Goal: Task Accomplishment & Management: Complete application form

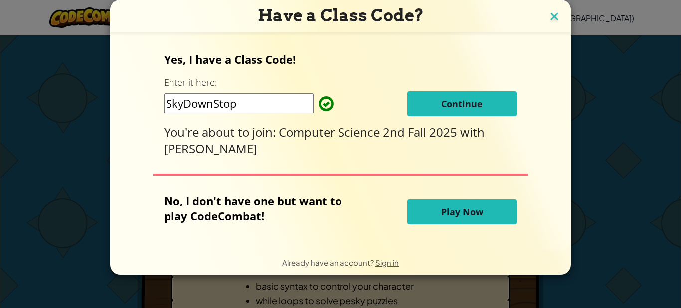
click at [553, 18] on img at bounding box center [554, 17] width 13 height 15
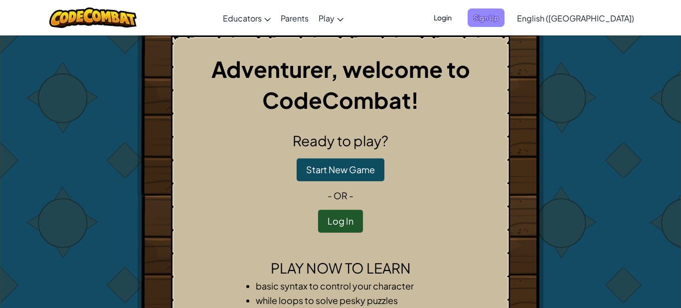
click at [505, 19] on span "Sign Up" at bounding box center [486, 17] width 37 height 18
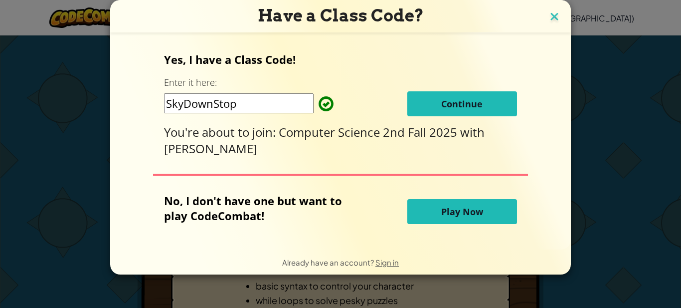
click at [553, 13] on img at bounding box center [554, 17] width 13 height 15
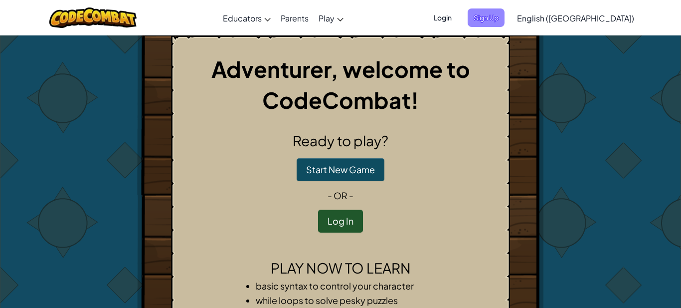
click at [505, 16] on span "Sign Up" at bounding box center [486, 17] width 37 height 18
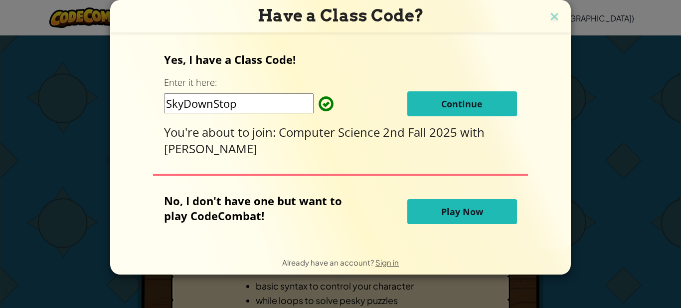
click at [487, 110] on button "Continue" at bounding box center [462, 103] width 110 height 25
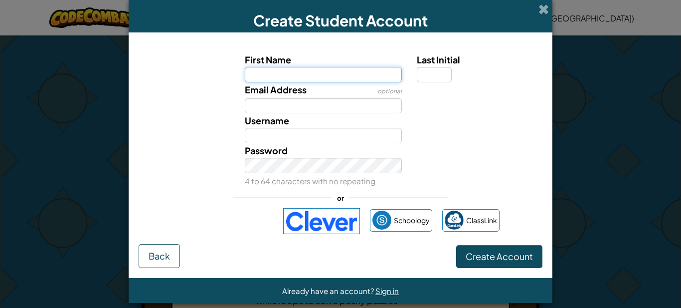
click at [304, 69] on input "First Name" at bounding box center [324, 74] width 158 height 15
click at [309, 72] on input "First Name" at bounding box center [324, 74] width 158 height 15
type input "AJ"
click at [543, 17] on div "Create Student Account" at bounding box center [341, 16] width 424 height 32
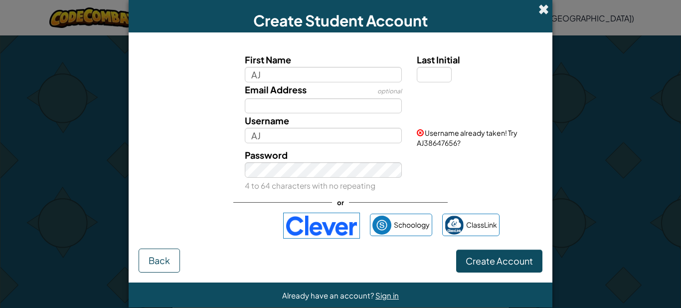
click at [544, 8] on span at bounding box center [544, 9] width 10 height 10
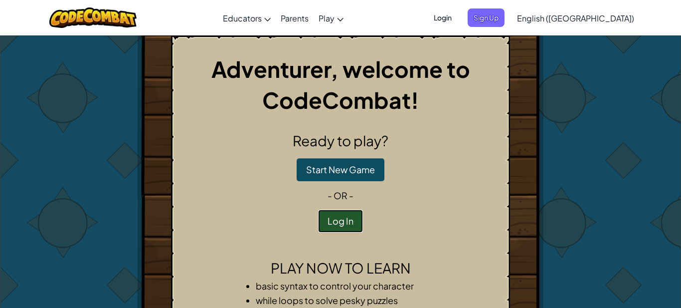
click at [327, 211] on button "Log In" at bounding box center [340, 220] width 45 height 23
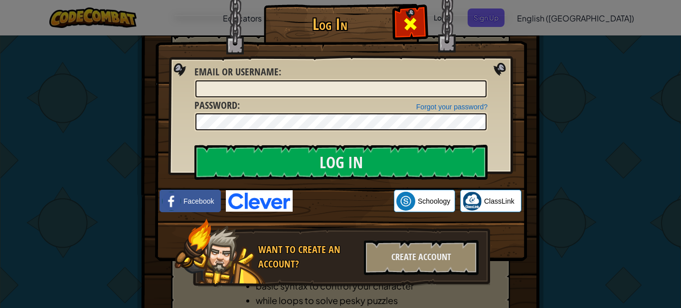
click at [419, 20] on div at bounding box center [410, 22] width 31 height 31
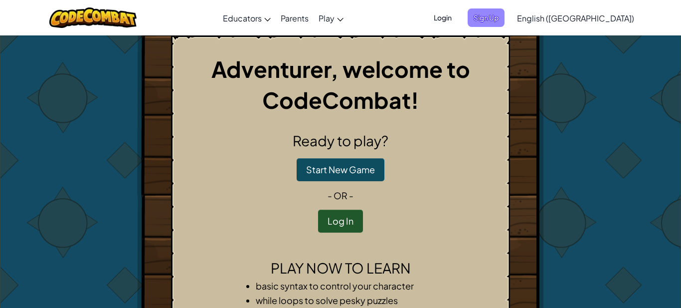
click at [505, 20] on span "Sign Up" at bounding box center [486, 17] width 37 height 18
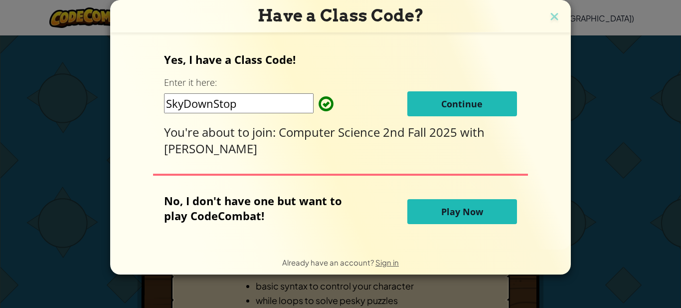
click at [496, 104] on button "Continue" at bounding box center [462, 103] width 110 height 25
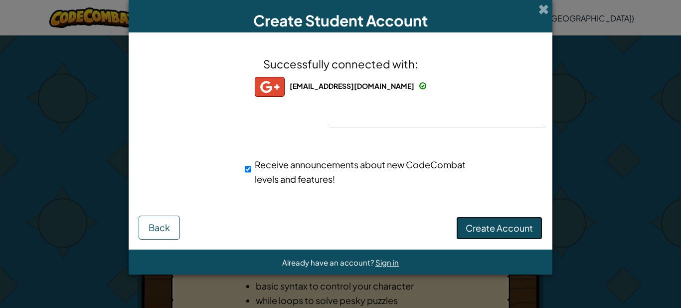
click at [495, 225] on span "Create Account" at bounding box center [499, 227] width 67 height 11
click at [498, 230] on button "Create Account" at bounding box center [499, 227] width 86 height 23
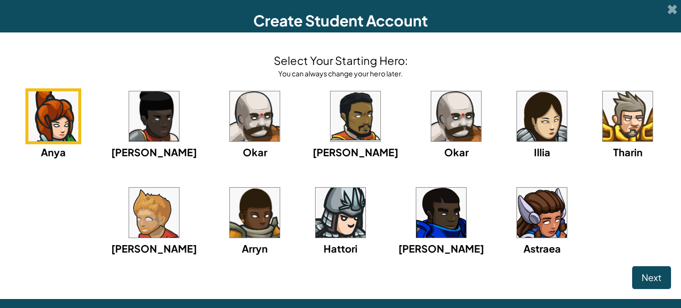
click at [438, 235] on img at bounding box center [441, 213] width 50 height 50
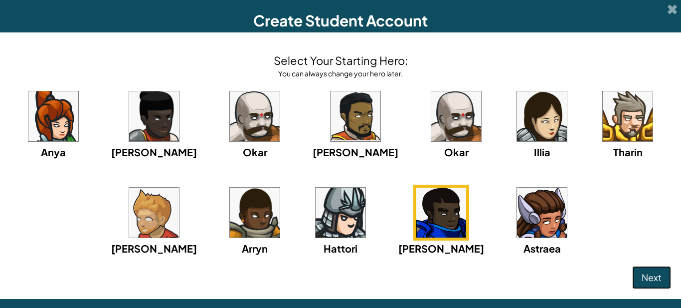
click at [662, 276] on button "Next" at bounding box center [651, 277] width 39 height 23
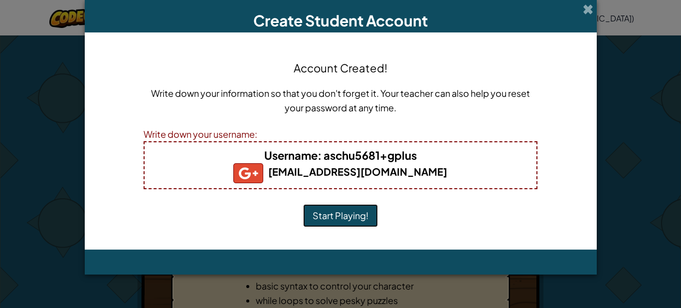
click at [321, 212] on button "Start Playing!" at bounding box center [340, 215] width 75 height 23
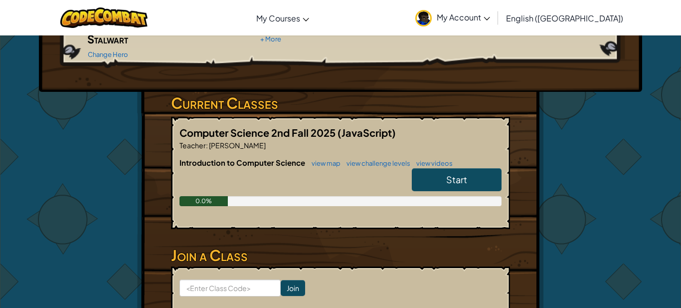
scroll to position [130, 0]
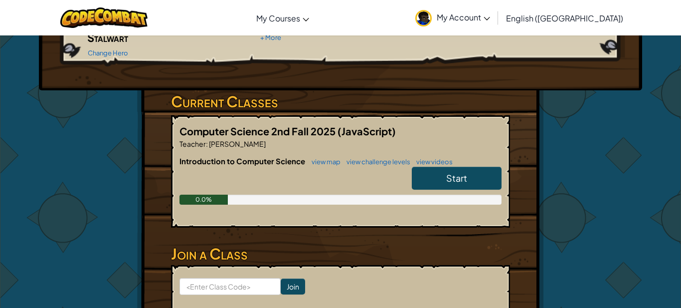
click at [486, 167] on link "Start" at bounding box center [457, 178] width 90 height 23
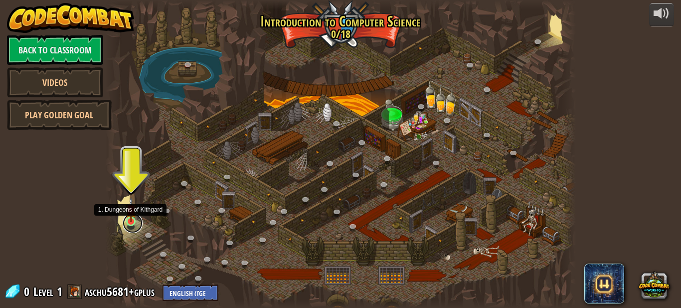
click at [130, 224] on link at bounding box center [133, 223] width 20 height 20
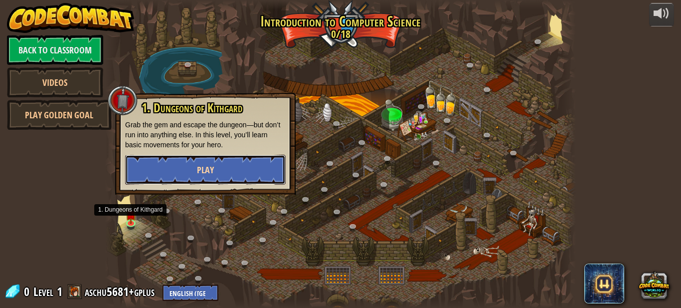
click at [203, 165] on span "Play" at bounding box center [205, 170] width 17 height 12
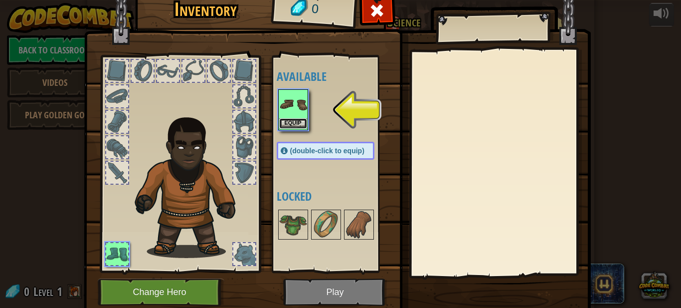
click at [297, 123] on button "Equip" at bounding box center [293, 123] width 28 height 10
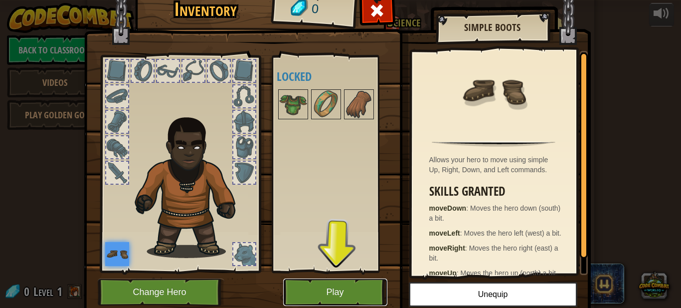
click at [344, 285] on button "Play" at bounding box center [335, 291] width 104 height 27
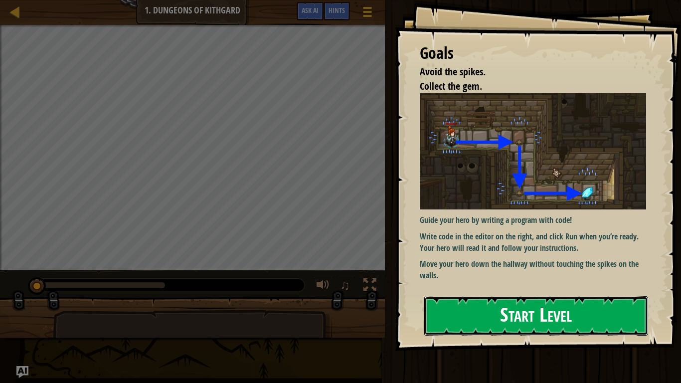
click at [537, 307] on button "Start Level" at bounding box center [536, 315] width 224 height 39
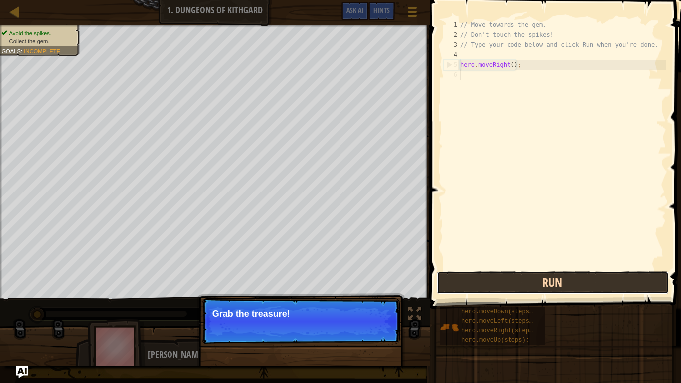
click at [498, 274] on button "Run" at bounding box center [553, 282] width 232 height 23
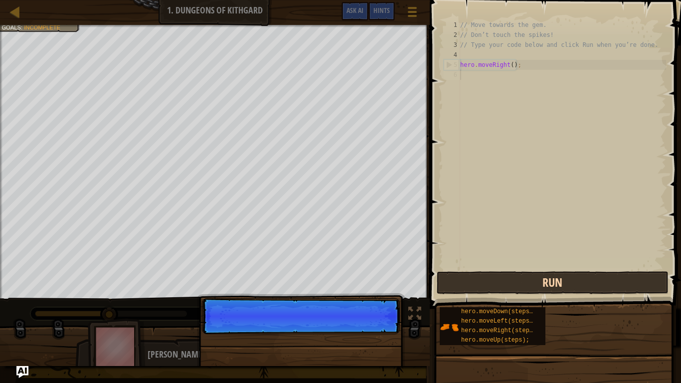
scroll to position [4, 0]
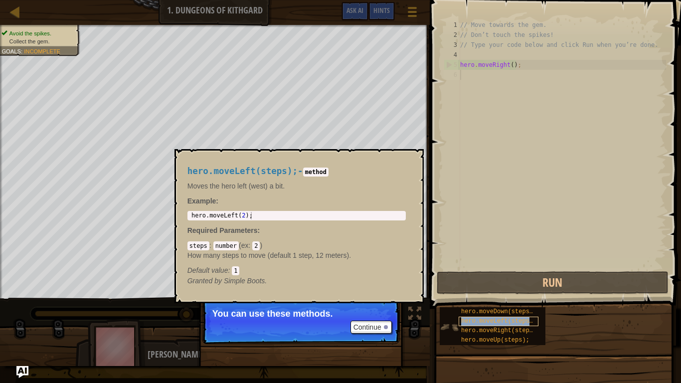
click at [473, 307] on span "hero.moveLeft(steps);" at bounding box center [498, 321] width 75 height 7
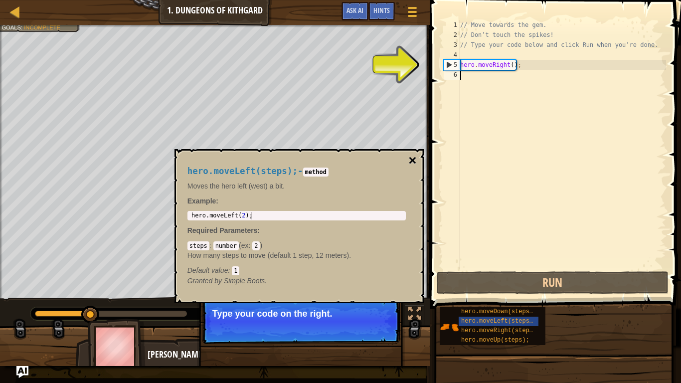
click at [414, 160] on button "×" at bounding box center [412, 161] width 8 height 14
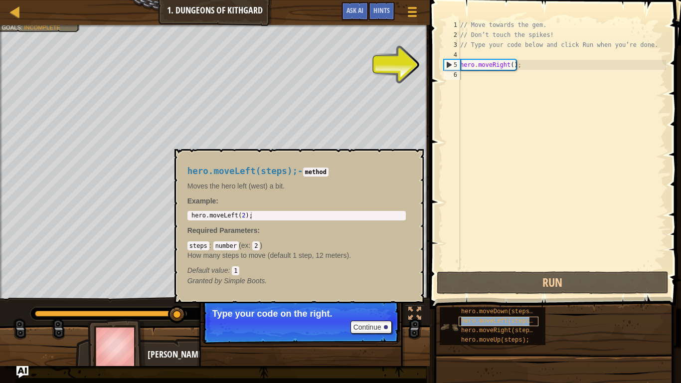
click at [477, 307] on span "hero.moveLeft(steps);" at bounding box center [498, 321] width 75 height 7
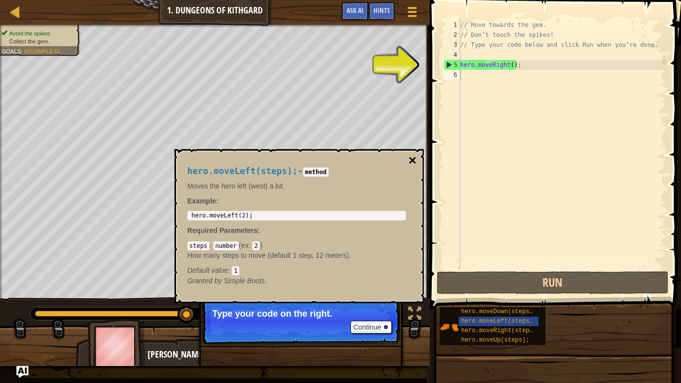
click at [408, 158] on button "×" at bounding box center [412, 161] width 8 height 14
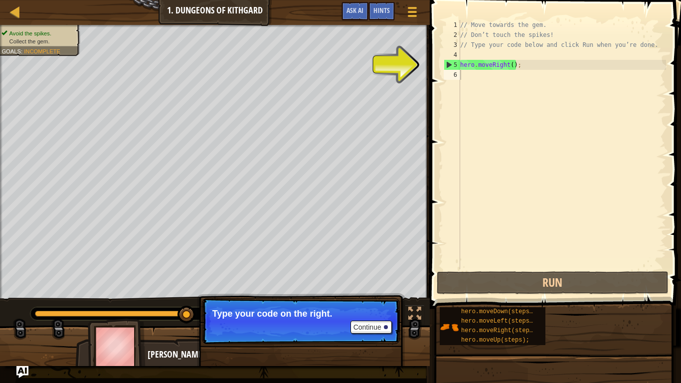
click at [475, 76] on div "// Move towards the gem. // Don’t touch the spikes! // Type your code below and…" at bounding box center [562, 154] width 208 height 269
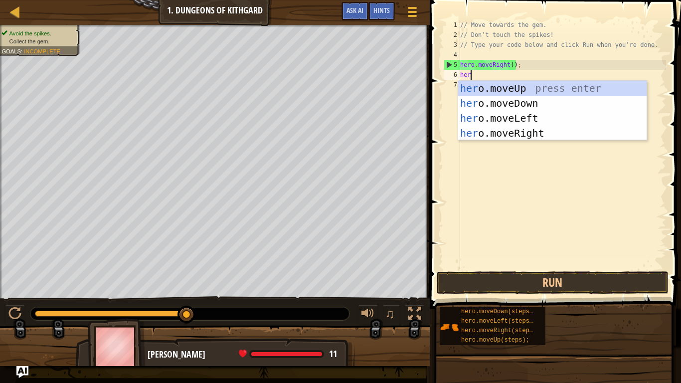
type textarea "hero"
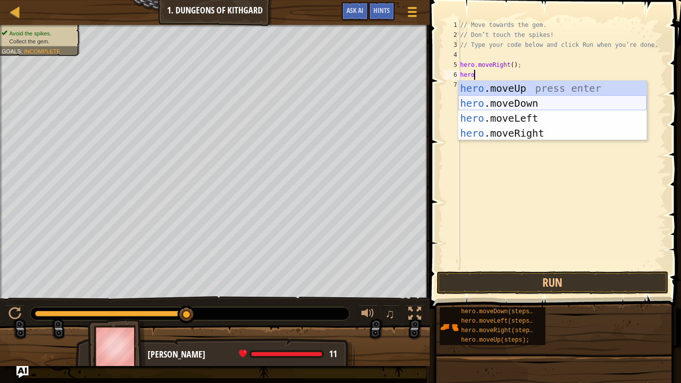
click at [549, 101] on div "hero .moveUp press enter hero .moveDown press enter hero .moveLeft press enter …" at bounding box center [552, 126] width 189 height 90
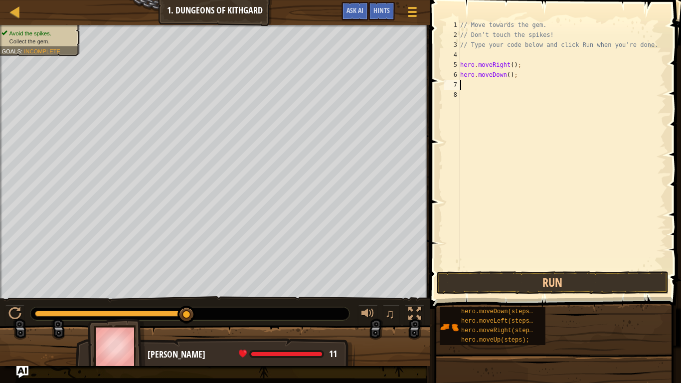
scroll to position [4, 0]
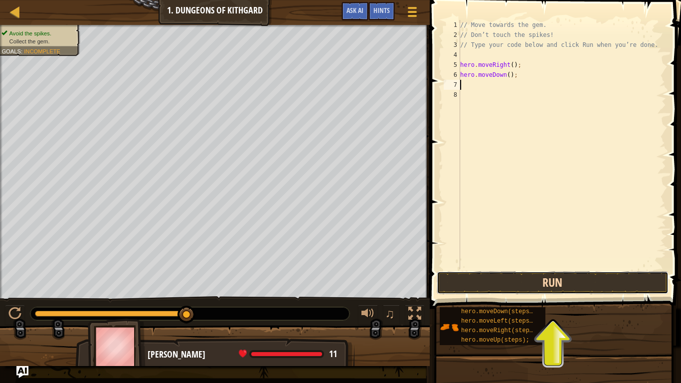
click at [570, 281] on button "Run" at bounding box center [553, 282] width 232 height 23
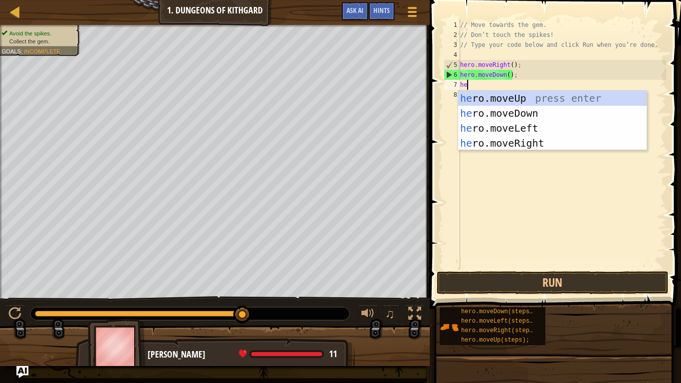
type textarea "her"
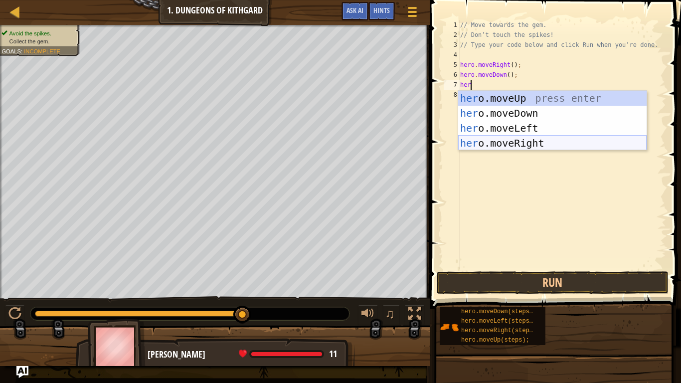
click at [531, 143] on div "her o.moveUp press enter her o.moveDown press enter her o.moveLeft press enter …" at bounding box center [552, 136] width 189 height 90
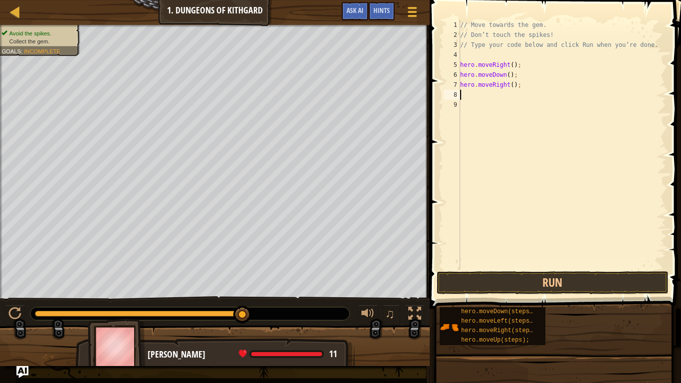
scroll to position [4, 0]
click at [596, 271] on button "Run" at bounding box center [553, 282] width 232 height 23
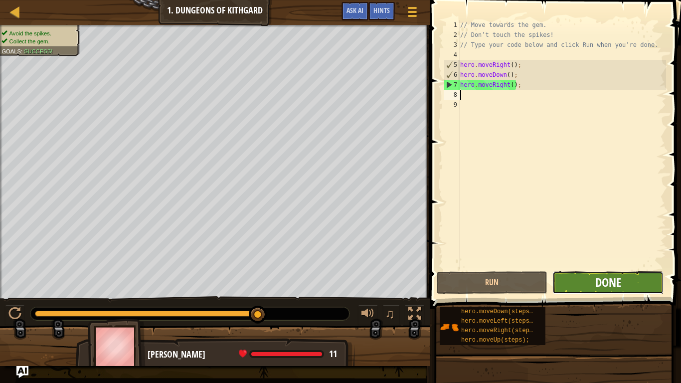
click at [600, 275] on span "Done" at bounding box center [609, 282] width 26 height 16
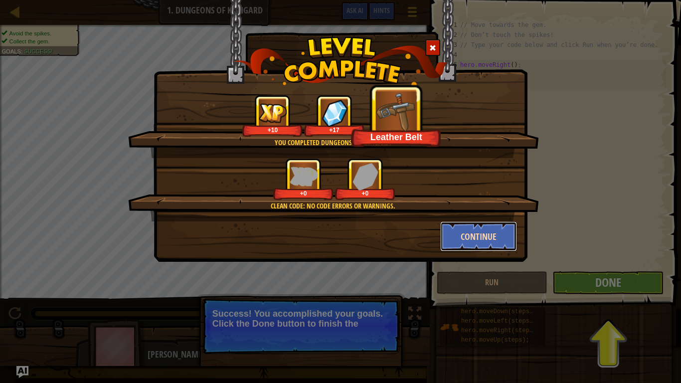
click at [492, 238] on button "Continue" at bounding box center [478, 236] width 77 height 30
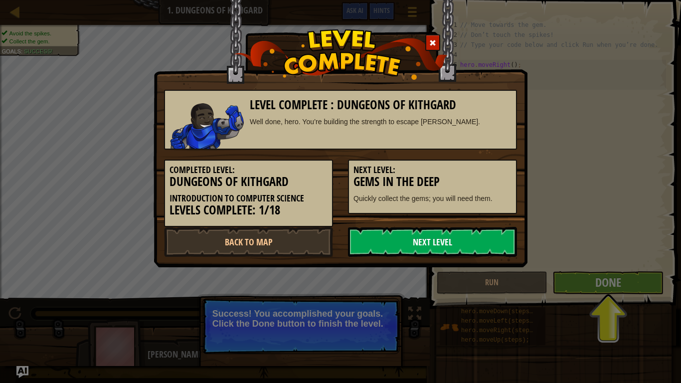
click at [510, 241] on link "Next Level" at bounding box center [432, 242] width 169 height 30
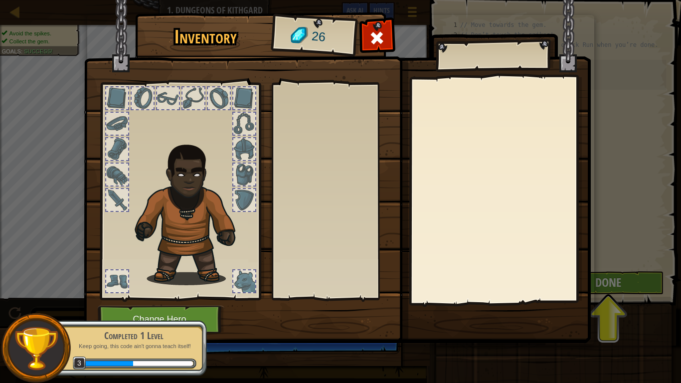
click at [594, 275] on div "Inventory 26 Equip Unequip Subscribe to Unlock! (restricted in this level) Chan…" at bounding box center [340, 179] width 507 height 329
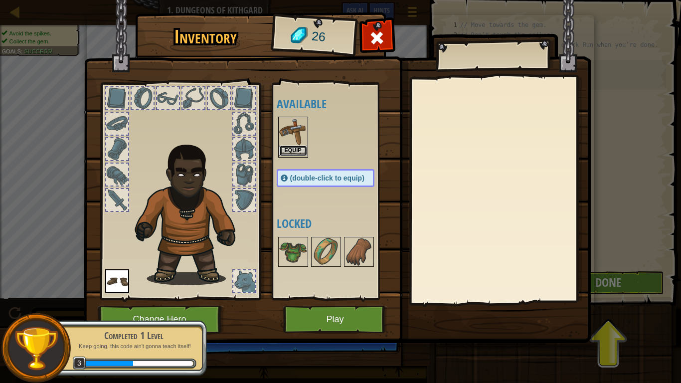
click at [292, 154] on button "Equip" at bounding box center [293, 151] width 28 height 10
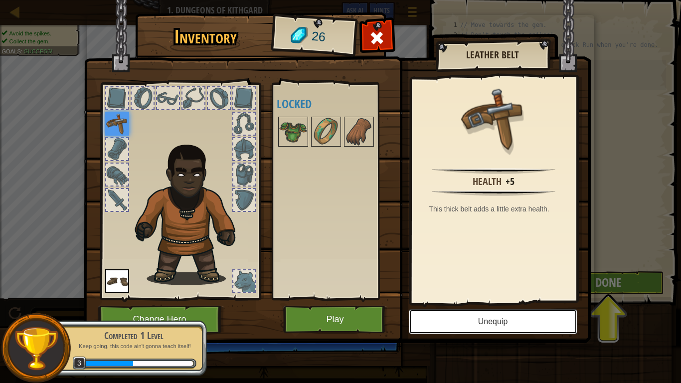
click at [521, 307] on button "Unequip" at bounding box center [493, 321] width 169 height 25
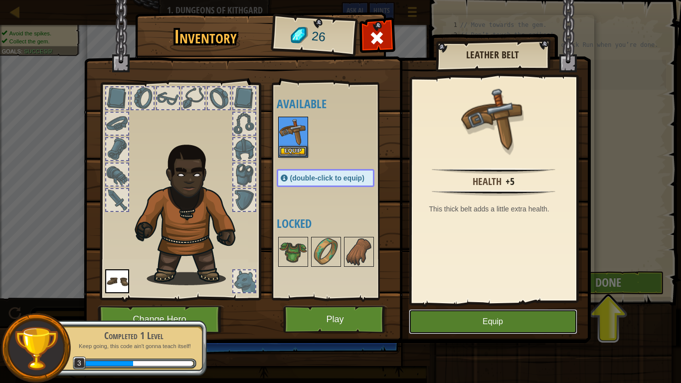
click at [489, 307] on button "Equip" at bounding box center [493, 321] width 169 height 25
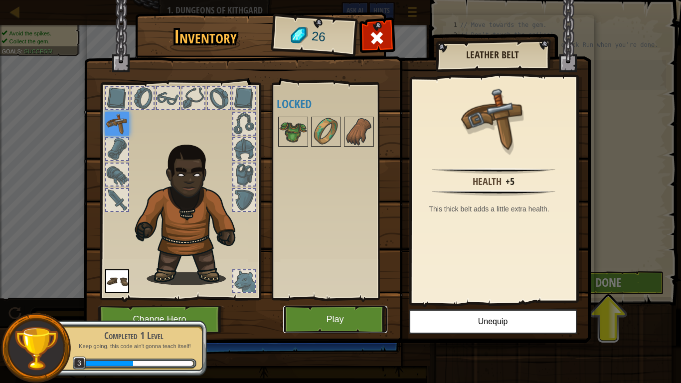
click at [324, 307] on button "Play" at bounding box center [335, 319] width 104 height 27
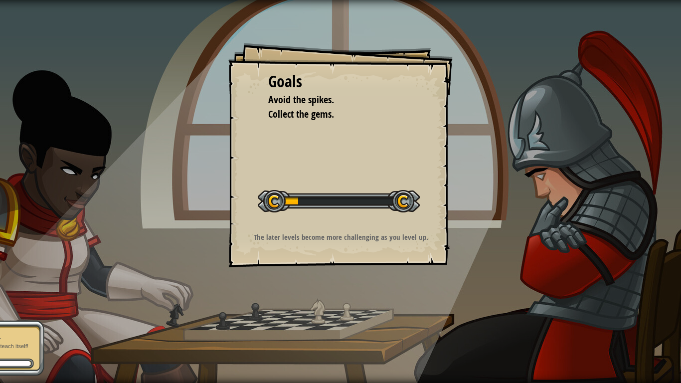
click at [324, 197] on div at bounding box center [339, 201] width 162 height 22
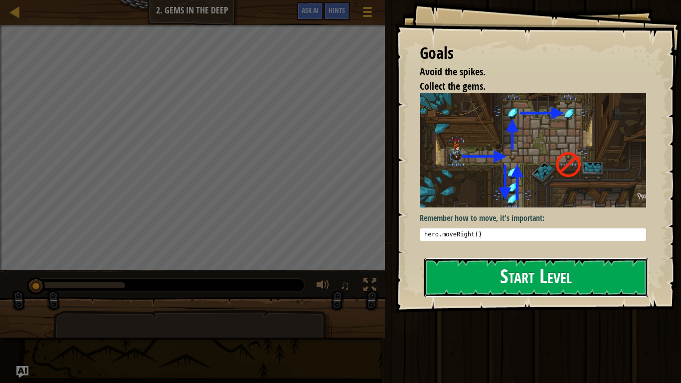
click at [464, 267] on button "Start Level" at bounding box center [536, 277] width 224 height 39
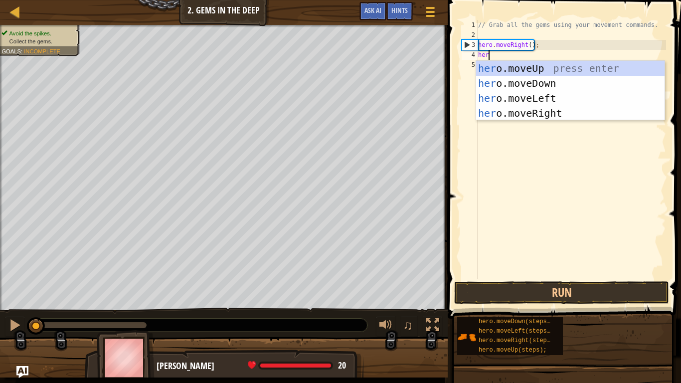
type textarea "hero"
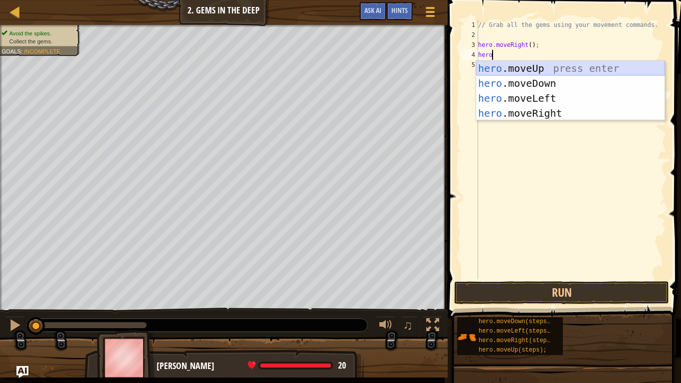
click at [555, 65] on div "hero .moveUp press enter hero .moveDown press enter hero .moveLeft press enter …" at bounding box center [570, 106] width 189 height 90
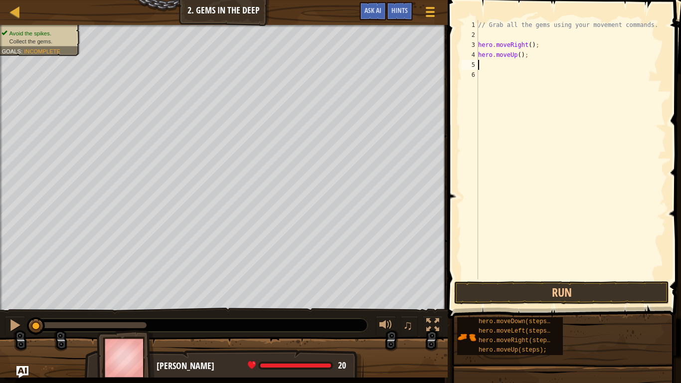
scroll to position [4, 0]
click at [603, 297] on button "Run" at bounding box center [561, 292] width 215 height 23
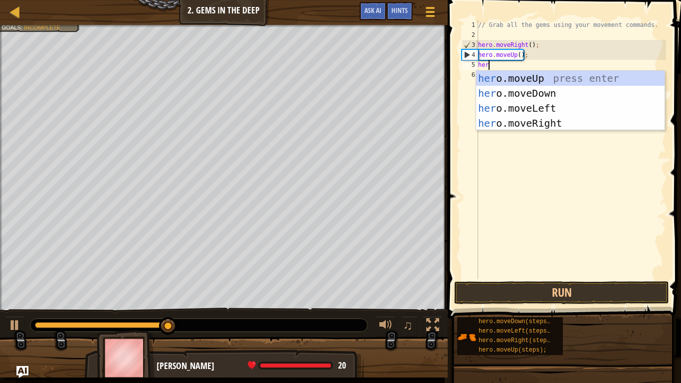
type textarea "hero"
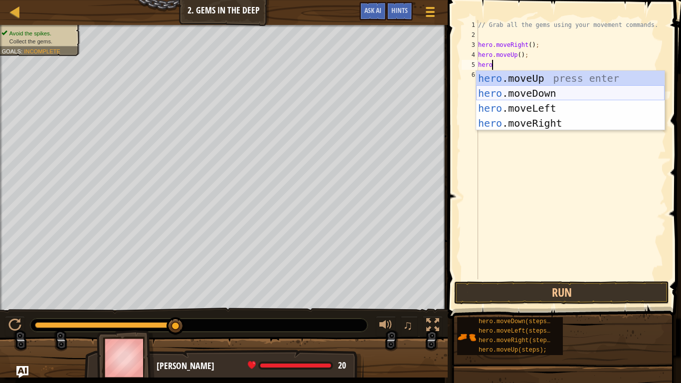
click at [544, 92] on div "hero .moveUp press enter hero .moveDown press enter hero .moveLeft press enter …" at bounding box center [570, 116] width 189 height 90
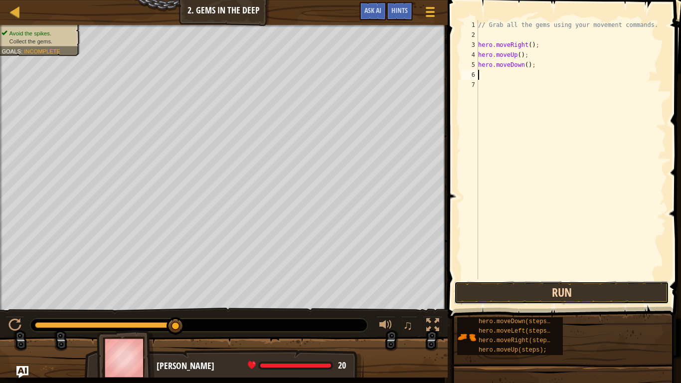
click at [574, 286] on button "Run" at bounding box center [561, 292] width 215 height 23
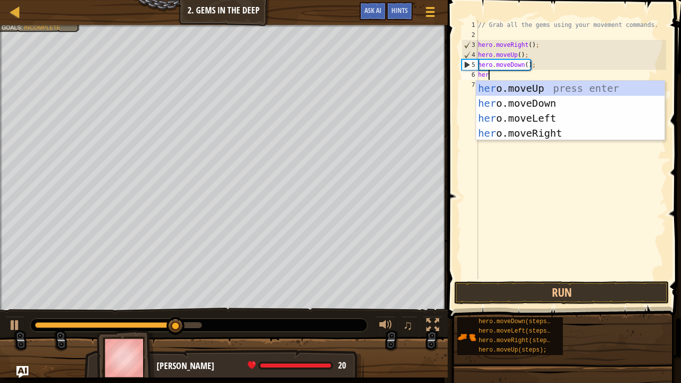
type textarea "hero"
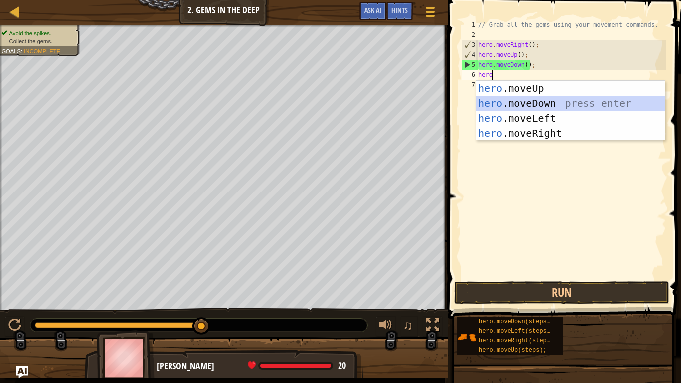
click at [573, 105] on div "hero .moveUp press enter hero .moveDown press enter hero .moveLeft press enter …" at bounding box center [570, 126] width 189 height 90
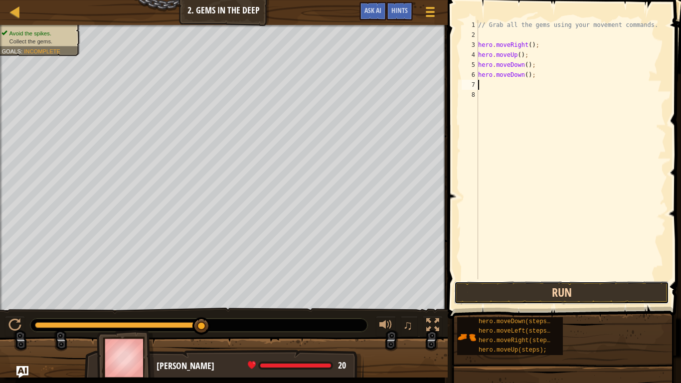
click at [601, 298] on button "Run" at bounding box center [561, 292] width 215 height 23
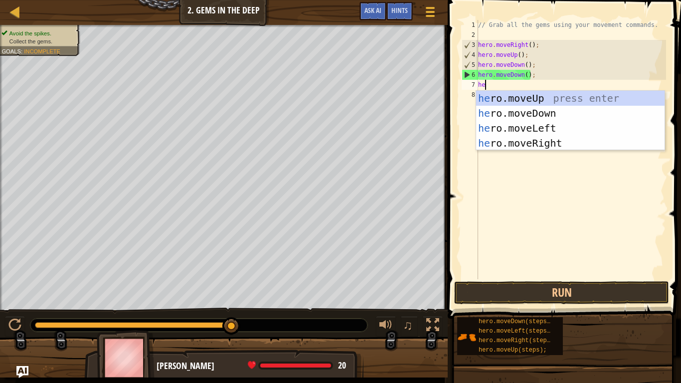
type textarea "hero"
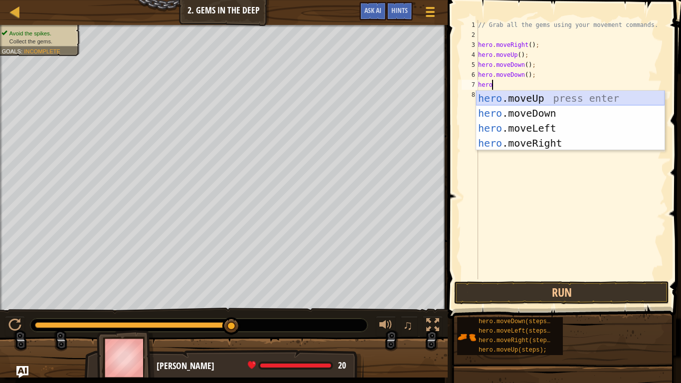
click at [547, 101] on div "hero .moveUp press enter hero .moveDown press enter hero .moveLeft press enter …" at bounding box center [570, 136] width 189 height 90
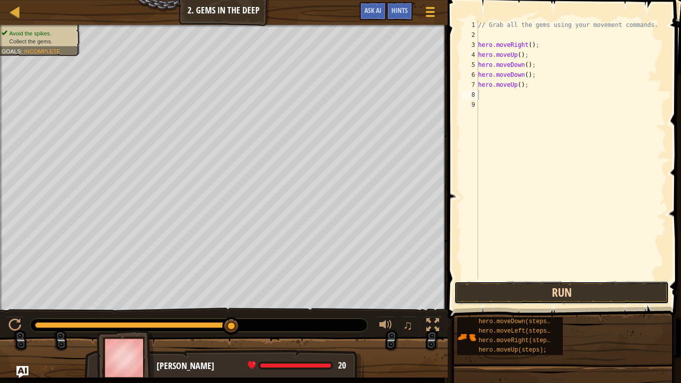
click at [583, 289] on button "Run" at bounding box center [561, 292] width 215 height 23
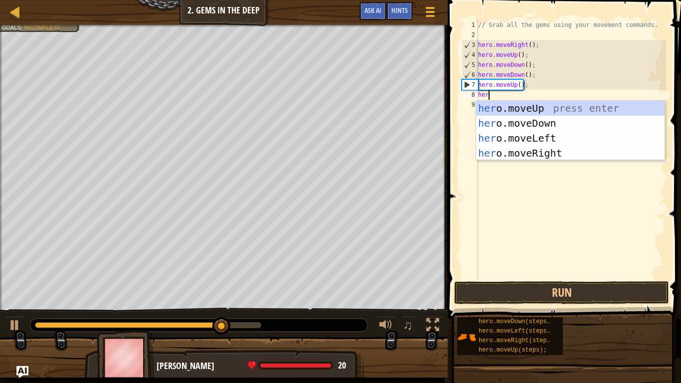
scroll to position [4, 1]
type textarea "hero"
click at [583, 112] on div "hero .moveUp press enter hero .moveDown press enter hero .moveLeft press enter …" at bounding box center [570, 146] width 189 height 90
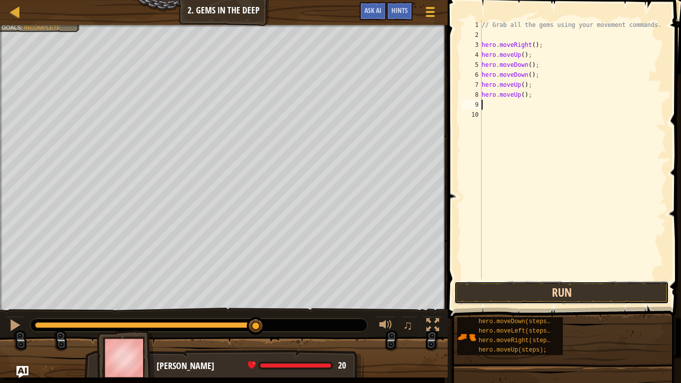
click at [582, 292] on button "Run" at bounding box center [561, 292] width 215 height 23
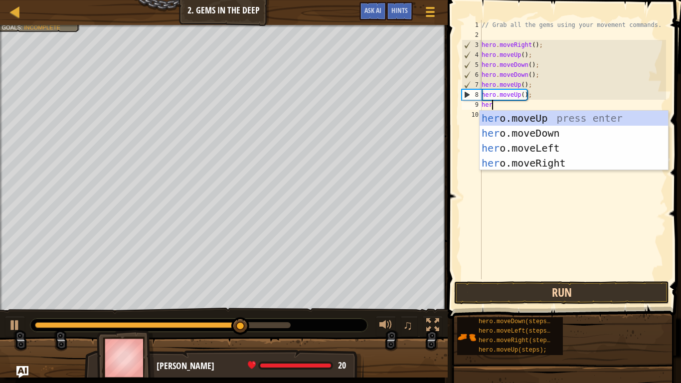
type textarea "hero"
click at [562, 159] on div "hero .moveUp press enter hero .moveDown press enter hero .moveLeft press enter …" at bounding box center [574, 156] width 189 height 90
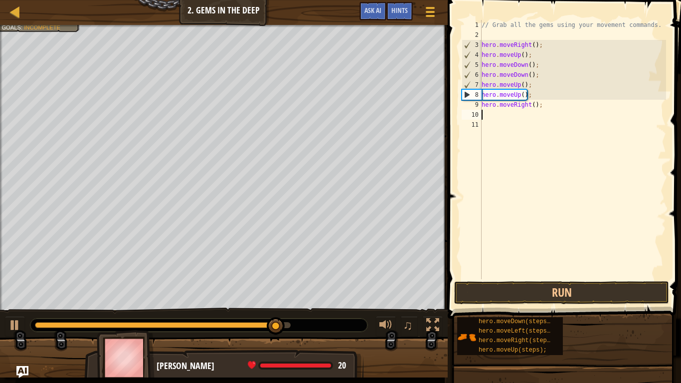
scroll to position [4, 0]
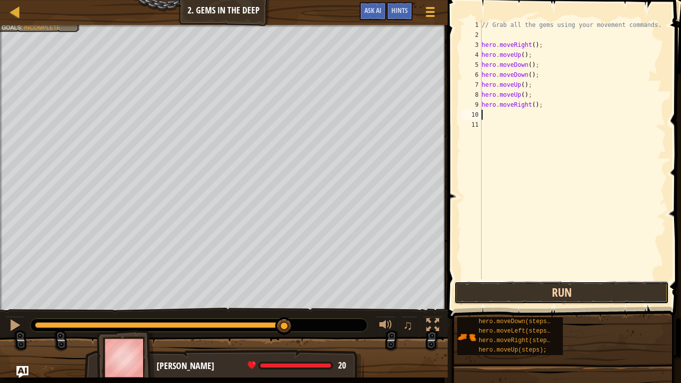
click at [592, 283] on button "Run" at bounding box center [561, 292] width 215 height 23
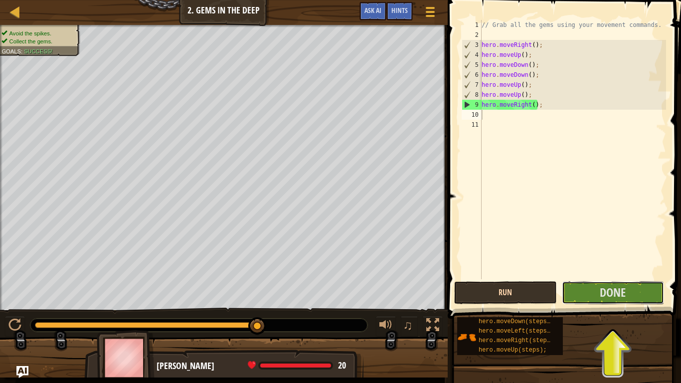
click at [592, 283] on button "Done" at bounding box center [613, 292] width 102 height 23
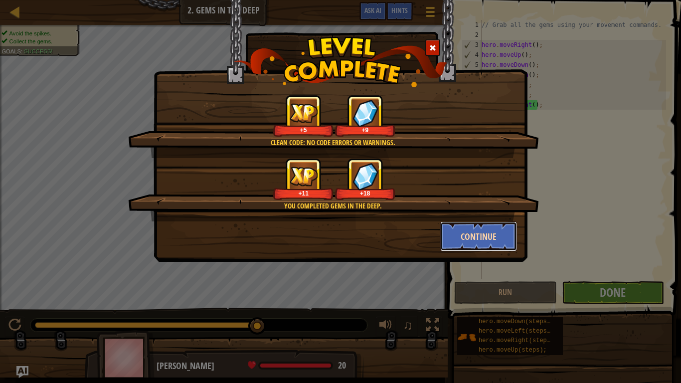
click at [472, 239] on button "Continue" at bounding box center [478, 236] width 77 height 30
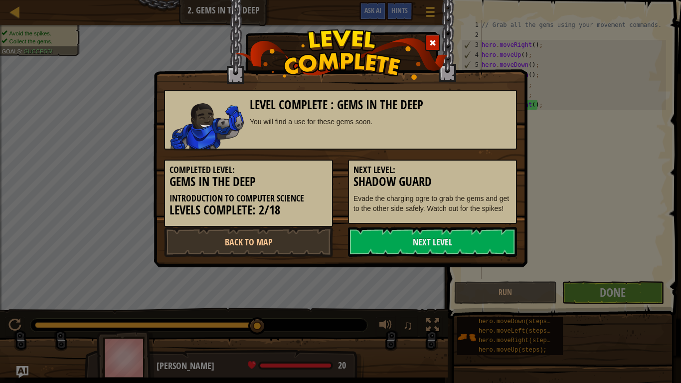
click at [472, 239] on link "Next Level" at bounding box center [432, 242] width 169 height 30
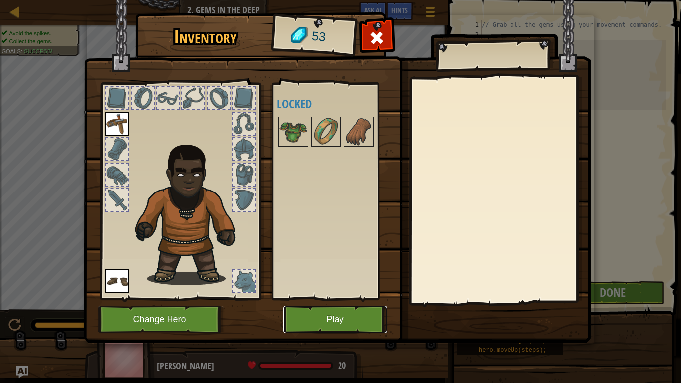
click at [351, 307] on button "Play" at bounding box center [335, 319] width 104 height 27
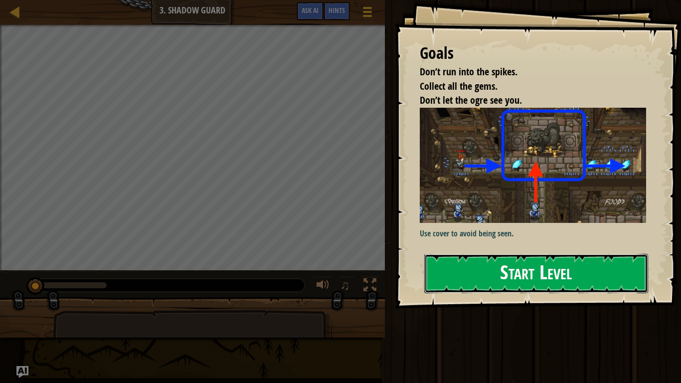
click at [530, 277] on button "Start Level" at bounding box center [536, 273] width 224 height 39
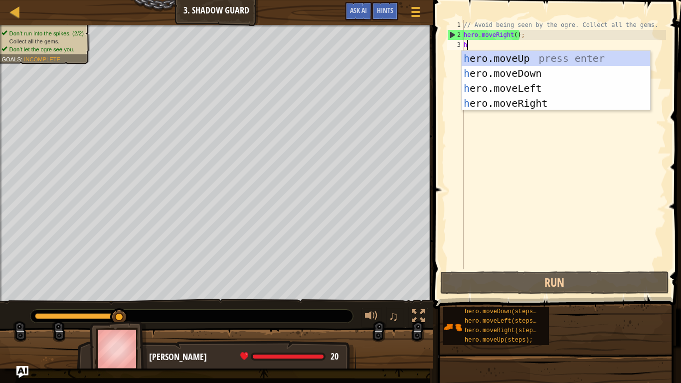
scroll to position [4, 0]
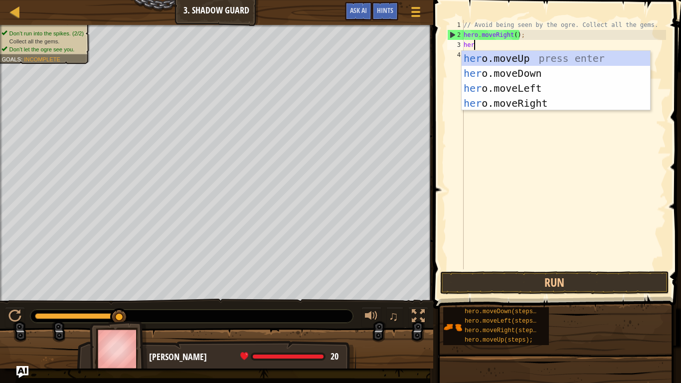
type textarea "hero"
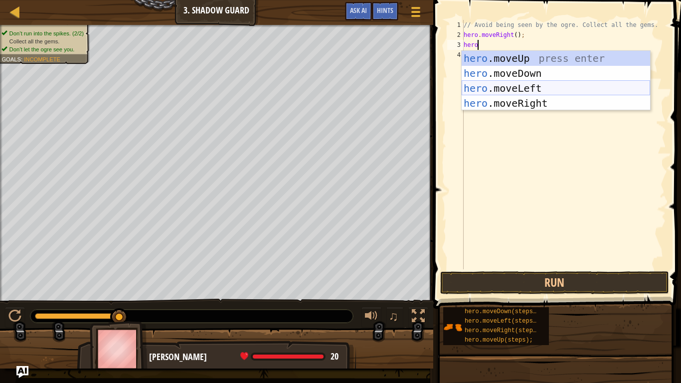
click at [560, 85] on div "hero .moveUp press enter hero .moveDown press enter hero .moveLeft press enter …" at bounding box center [556, 96] width 189 height 90
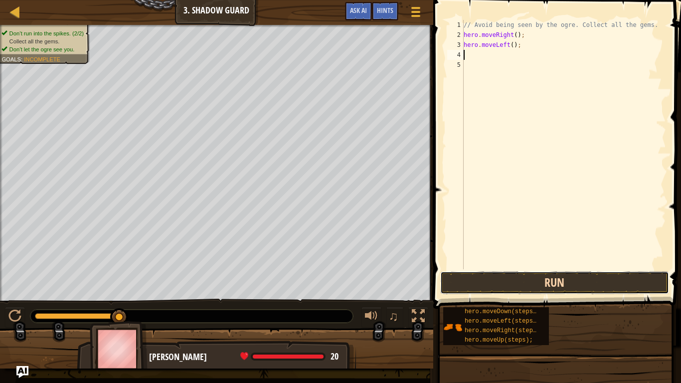
click at [574, 278] on button "Run" at bounding box center [554, 282] width 229 height 23
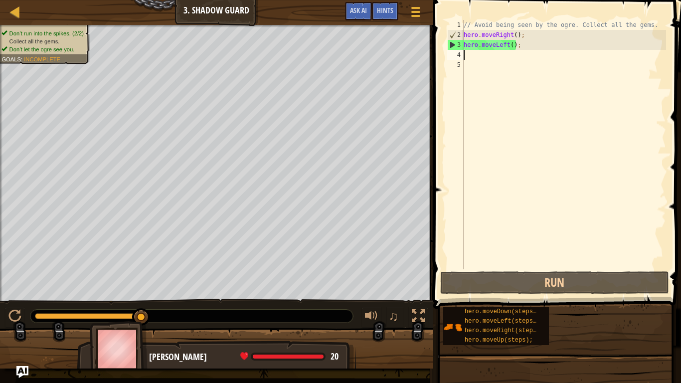
click at [493, 43] on div "// Avoid being seen by the ogre. Collect all the gems. hero . moveRight ( ) ; h…" at bounding box center [564, 154] width 204 height 269
click at [520, 46] on div "// Avoid being seen by the ogre. Collect all the gems. hero . moveRight ( ) ; h…" at bounding box center [564, 154] width 204 height 269
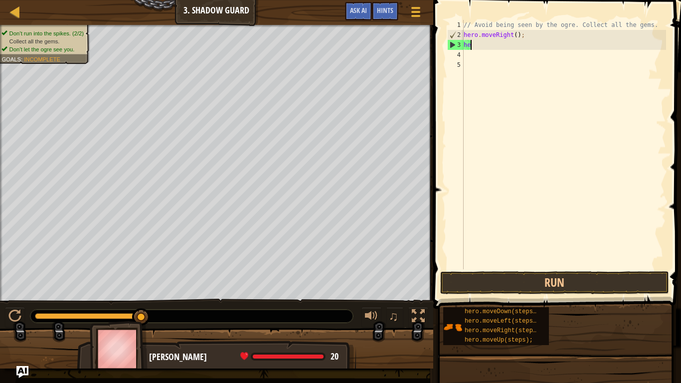
scroll to position [4, 0]
type textarea "h"
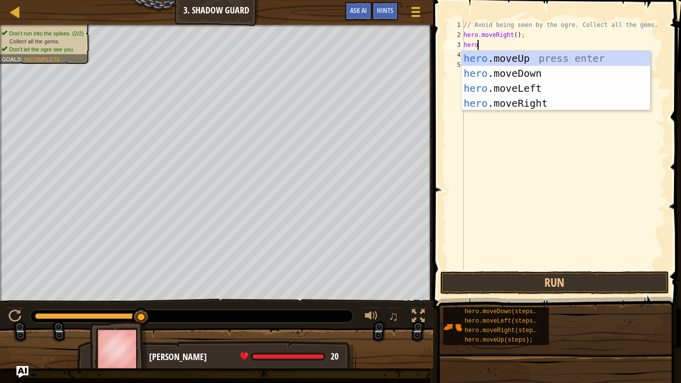
scroll to position [4, 1]
type textarea "herom"
click at [575, 75] on div "hero . m oveUp press enter hero . m oveDown press enter hero . m oveLeft press …" at bounding box center [556, 96] width 189 height 90
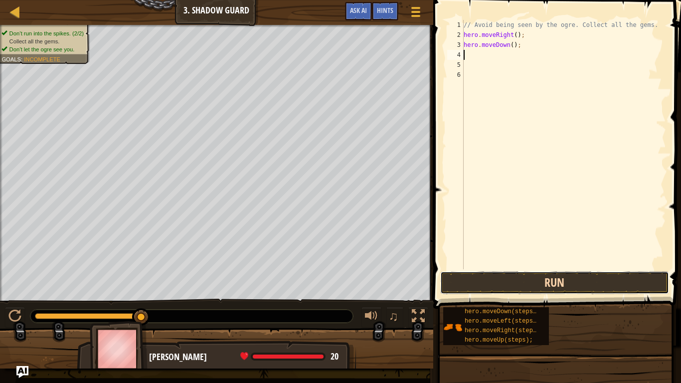
click at [595, 283] on button "Run" at bounding box center [554, 282] width 229 height 23
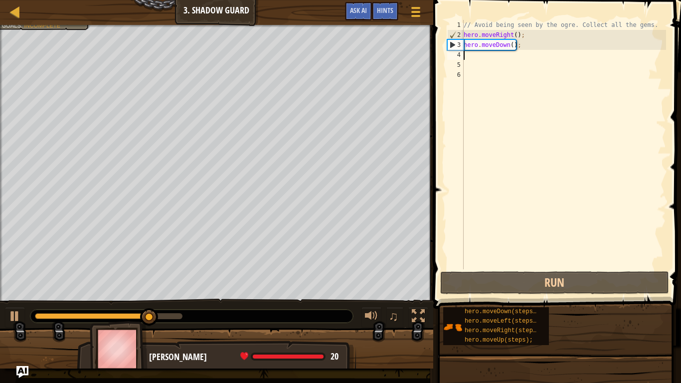
click at [519, 43] on div "// Avoid being seen by the ogre. Collect all the gems. hero . moveRight ( ) ; h…" at bounding box center [564, 154] width 204 height 269
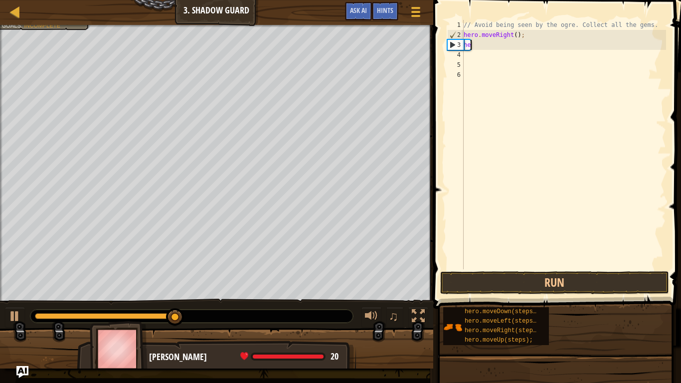
type textarea "h"
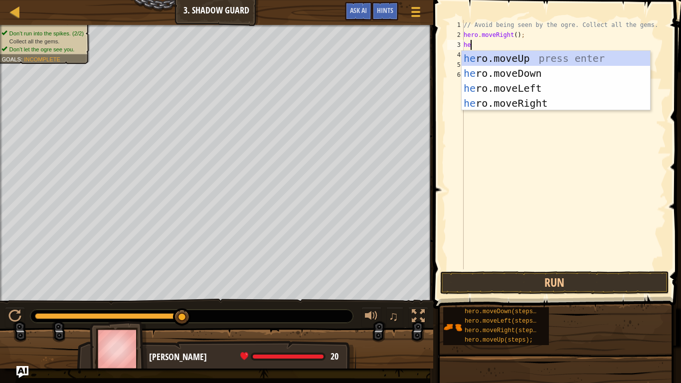
type textarea "her"
click at [542, 105] on div "her o.moveUp press enter her o.moveDown press enter her o.moveLeft press enter …" at bounding box center [556, 96] width 189 height 90
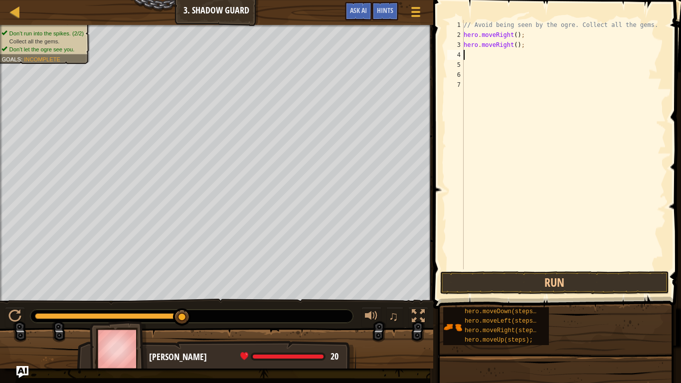
scroll to position [4, 0]
click at [565, 283] on button "Run" at bounding box center [554, 282] width 229 height 23
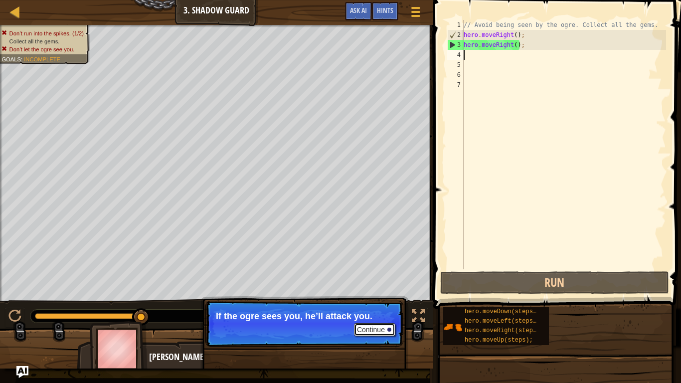
click at [387, 307] on button "Continue" at bounding box center [374, 329] width 41 height 13
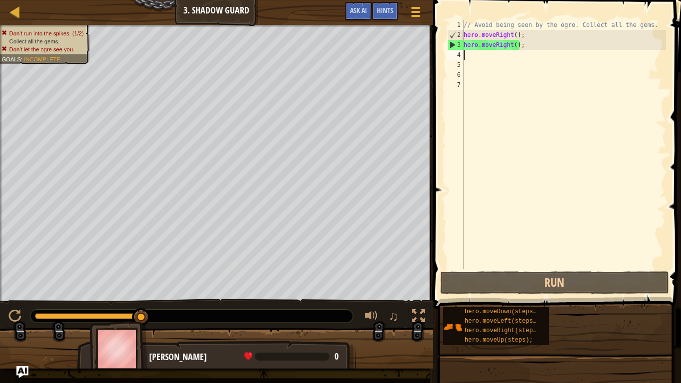
click at [522, 45] on div "// Avoid being seen by the ogre. Collect all the gems. hero . moveRight ( ) ; h…" at bounding box center [564, 154] width 204 height 269
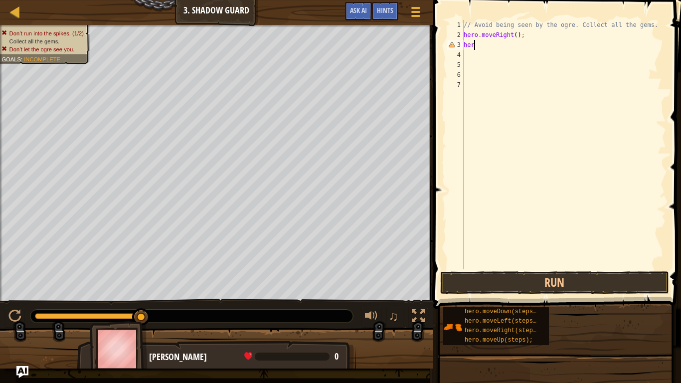
type textarea "h"
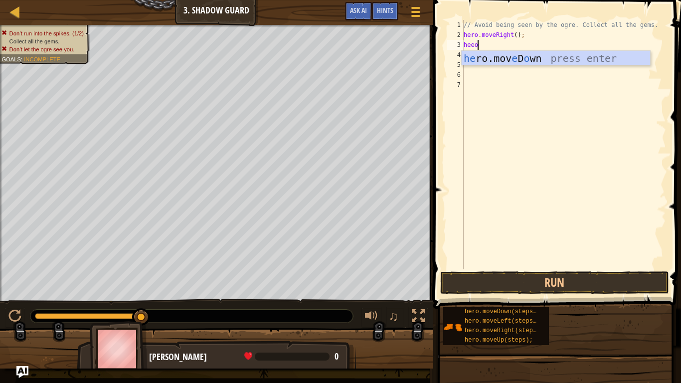
scroll to position [4, 1]
type textarea "hee"
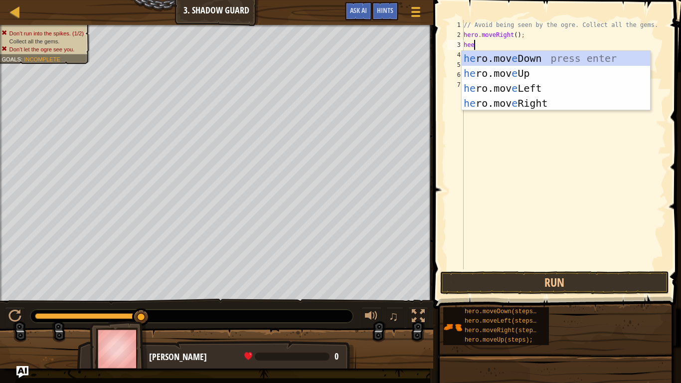
scroll to position [4, 1]
click at [564, 78] on div "he ro.mov e Down press enter he ro.mov e Up press enter he ro.mov e Left press …" at bounding box center [556, 96] width 189 height 90
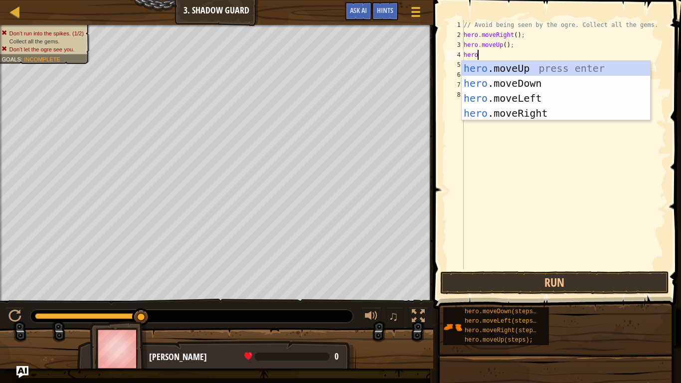
type textarea "hero"
click at [547, 115] on div "hero .moveUp press enter hero .moveDown press enter hero .moveLeft press enter …" at bounding box center [556, 106] width 189 height 90
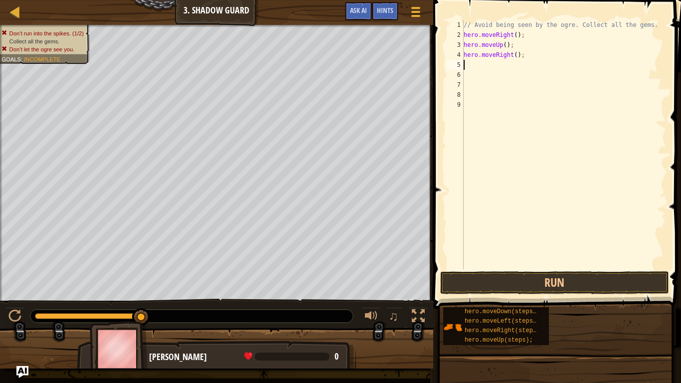
scroll to position [4, 0]
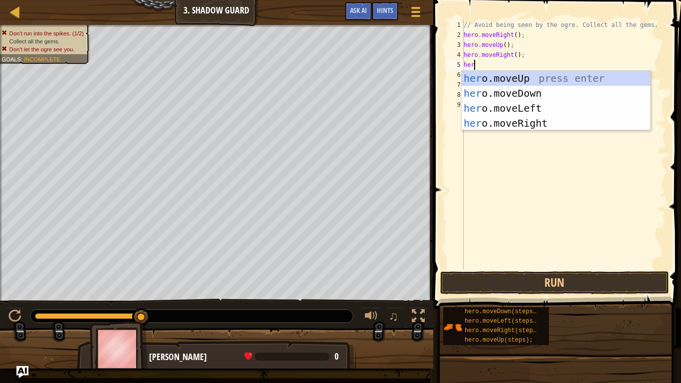
type textarea "hero"
click at [560, 95] on div "hero .moveUp press enter hero .moveDown press enter hero .moveLeft press enter …" at bounding box center [556, 116] width 189 height 90
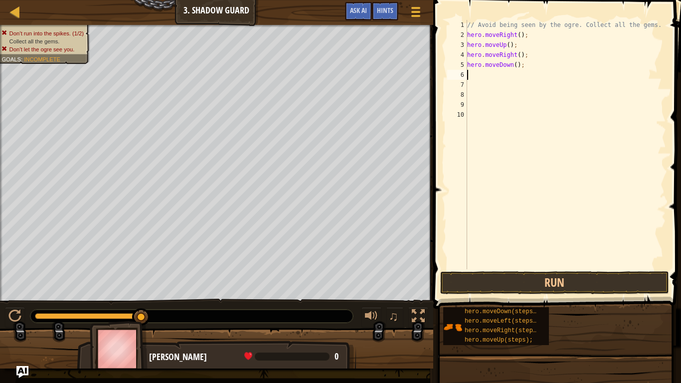
scroll to position [4, 0]
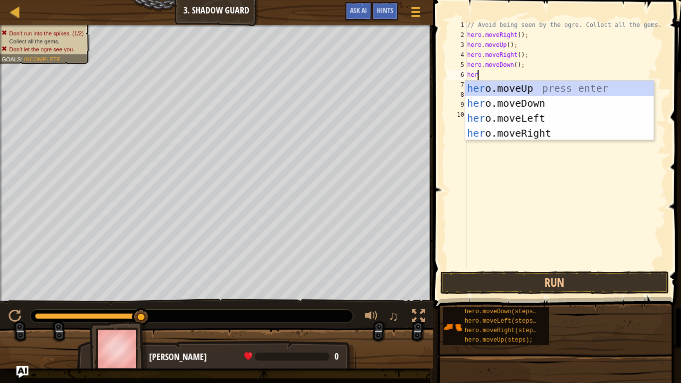
type textarea "hero"
click at [561, 129] on div "hero .moveUp press enter hero .moveDown press enter hero .moveLeft press enter …" at bounding box center [559, 126] width 189 height 90
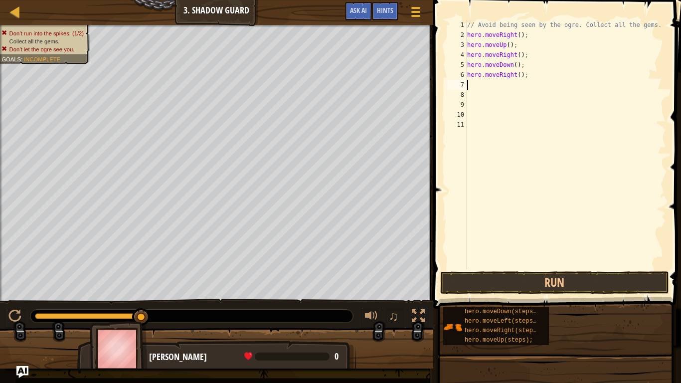
scroll to position [4, 0]
click at [602, 290] on button "Run" at bounding box center [554, 282] width 229 height 23
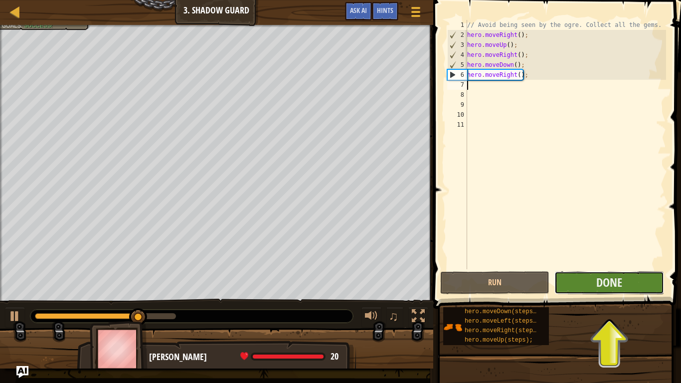
click at [654, 282] on button "Done" at bounding box center [609, 282] width 109 height 23
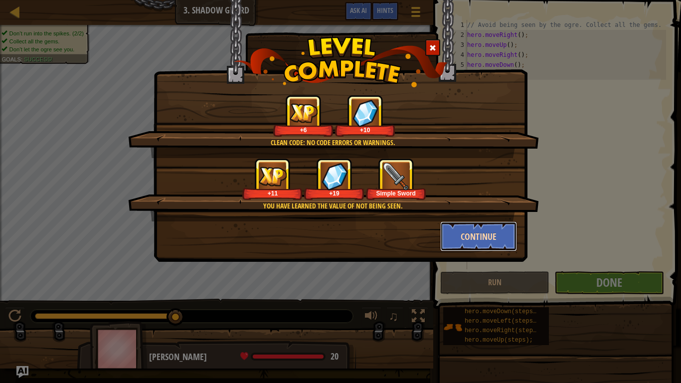
click at [466, 232] on button "Continue" at bounding box center [478, 236] width 77 height 30
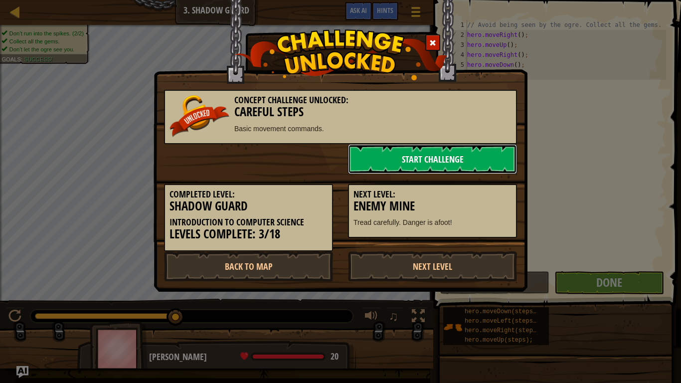
click at [472, 163] on link "Start Challenge" at bounding box center [432, 159] width 169 height 30
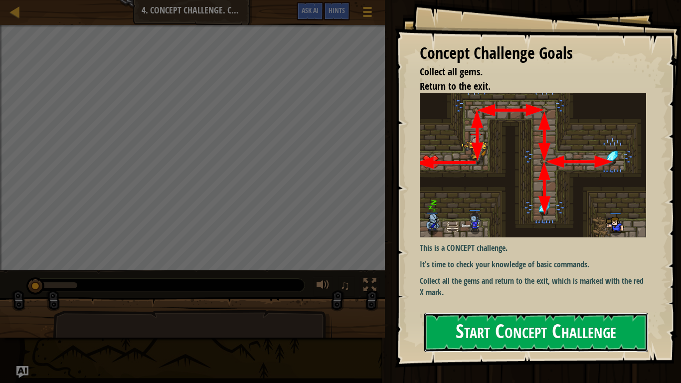
click at [574, 307] on button "Start Concept Challenge" at bounding box center [536, 332] width 224 height 39
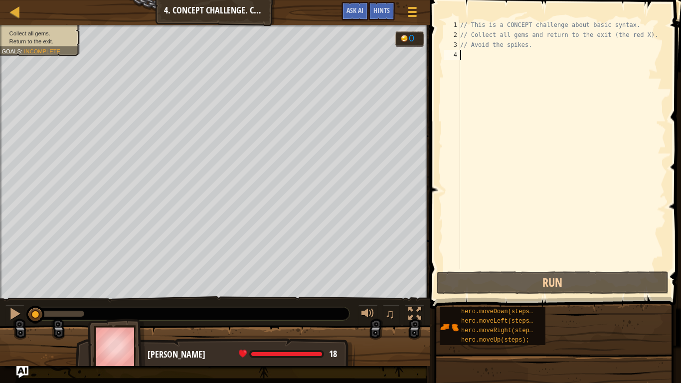
scroll to position [4, 0]
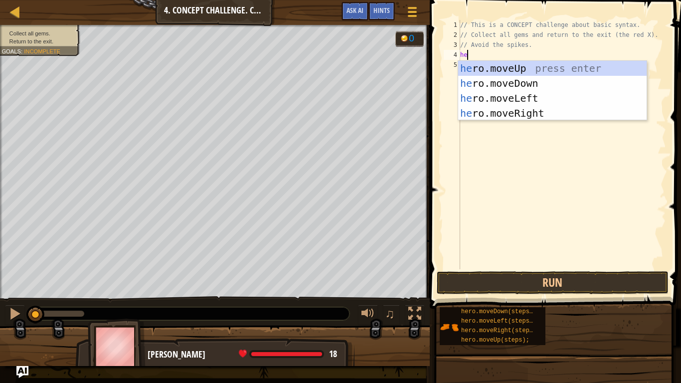
type textarea "hero"
click at [509, 65] on div "hero .moveUp press enter hero .moveDown press enter hero .moveLeft press enter …" at bounding box center [552, 106] width 189 height 90
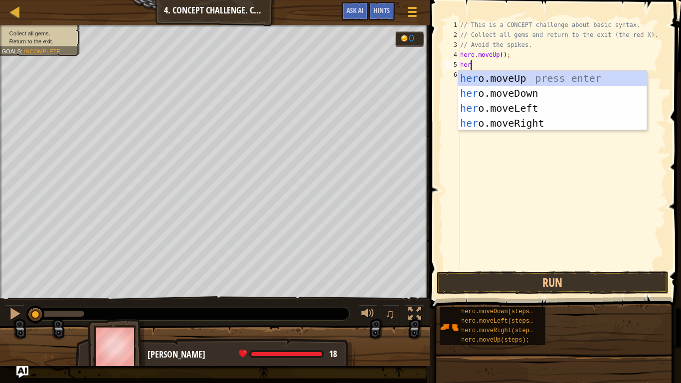
type textarea "hero"
click at [556, 121] on div "hero .moveUp press enter hero .moveDown press enter hero .moveLeft press enter …" at bounding box center [552, 116] width 189 height 90
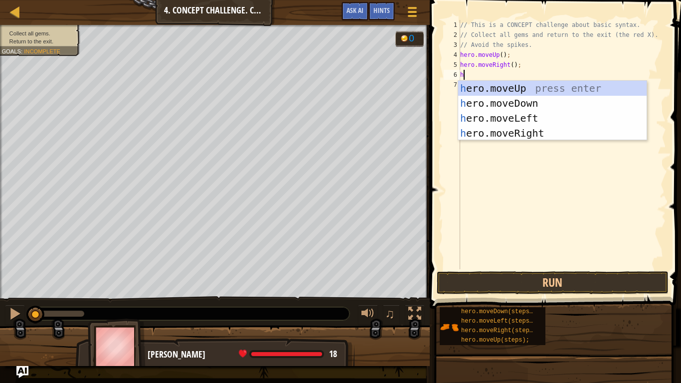
type textarea "hero"
click at [562, 104] on div "hero .moveUp press enter hero .moveDown press enter hero .moveLeft press enter …" at bounding box center [552, 126] width 189 height 90
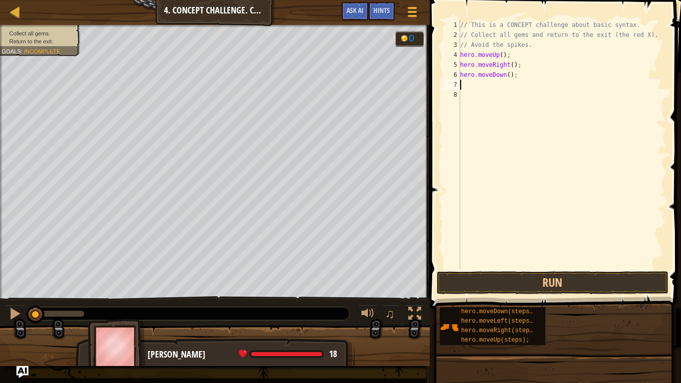
type textarea "j"
type textarea "h"
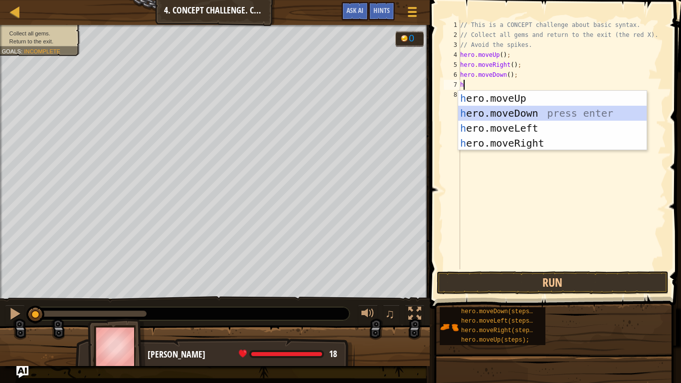
click at [593, 114] on div "h ero.moveUp press enter h ero.moveDown press enter h ero.moveLeft press enter …" at bounding box center [552, 136] width 189 height 90
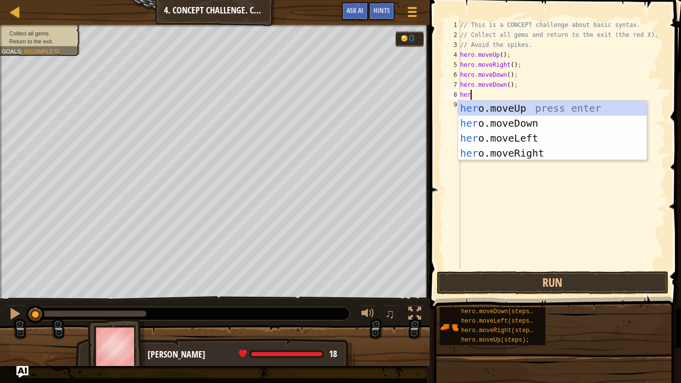
type textarea "hero"
click at [620, 104] on div "hero .moveUp press enter hero .moveDown press enter hero .moveLeft press enter …" at bounding box center [552, 146] width 189 height 90
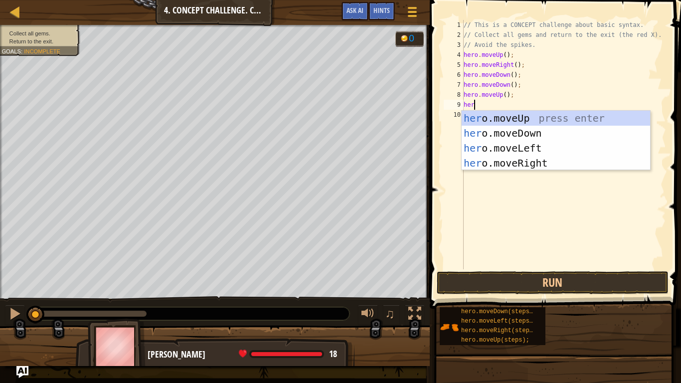
type textarea "hero"
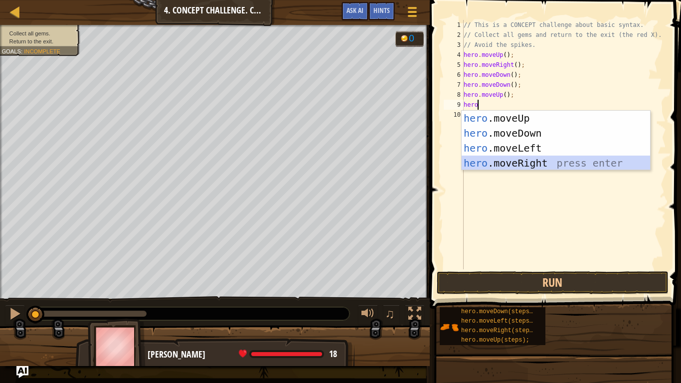
click at [592, 165] on div "hero .moveUp press enter hero .moveDown press enter hero .moveLeft press enter …" at bounding box center [556, 156] width 189 height 90
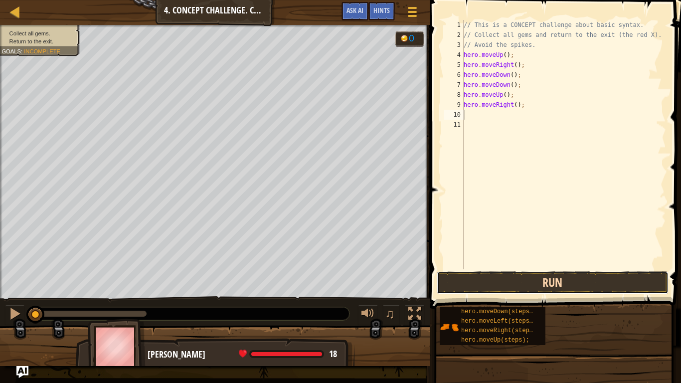
click at [602, 289] on button "Run" at bounding box center [553, 282] width 232 height 23
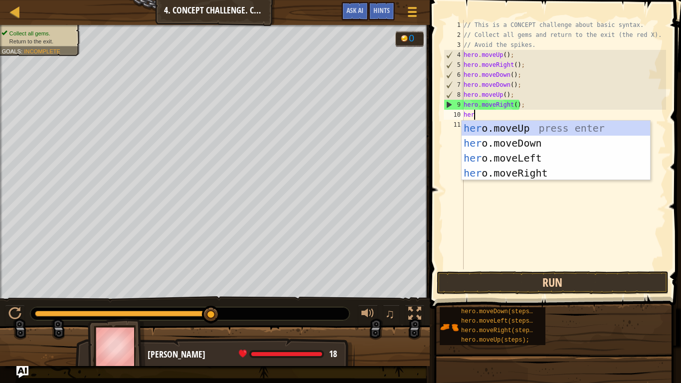
type textarea "hero"
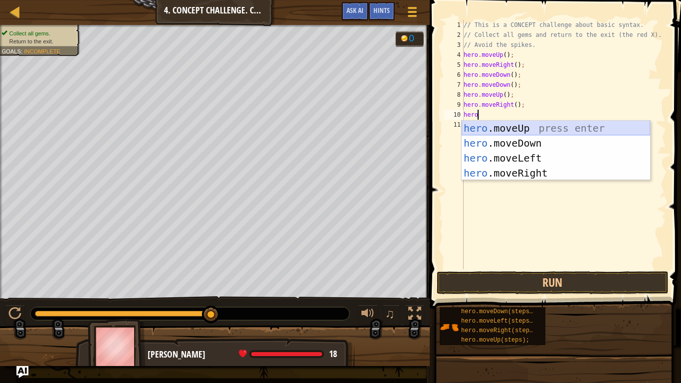
click at [545, 124] on div "hero .moveUp press enter hero .moveDown press enter hero .moveLeft press enter …" at bounding box center [556, 166] width 189 height 90
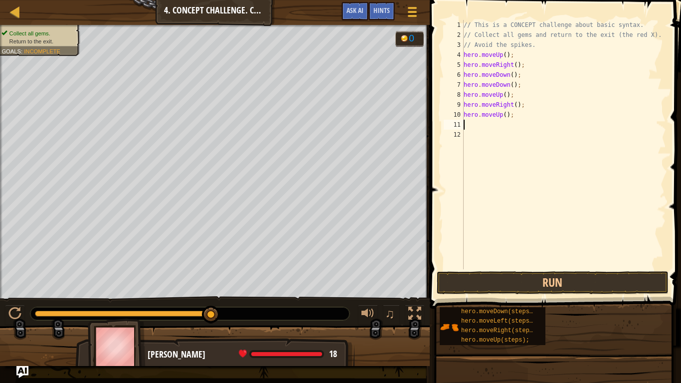
scroll to position [4, 0]
click at [512, 117] on div "// This is a CONCEPT challenge about basic syntax. // Collect all gems and retu…" at bounding box center [564, 154] width 204 height 269
type textarea "h"
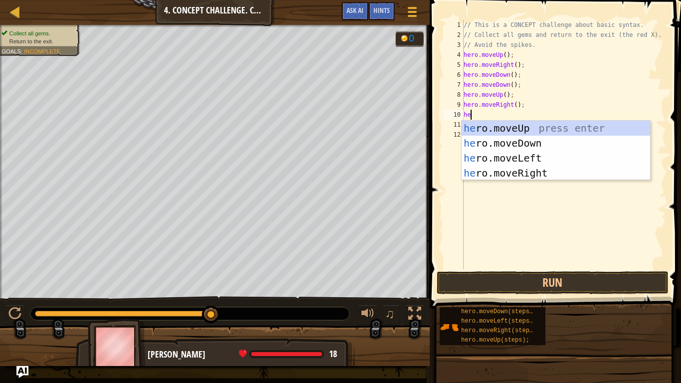
scroll to position [4, 1]
type textarea "her"
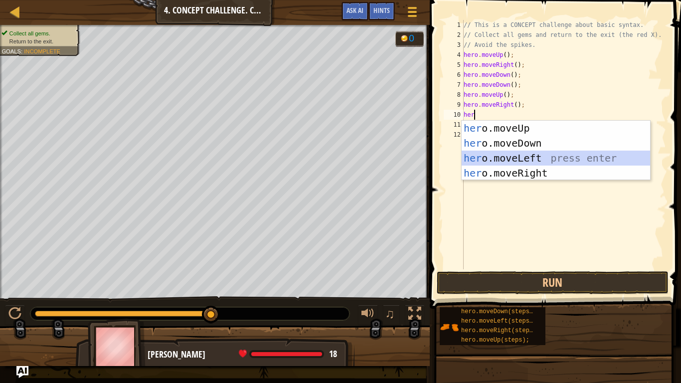
click at [537, 156] on div "her o.moveUp press enter her o.moveDown press enter her o.moveLeft press enter …" at bounding box center [556, 166] width 189 height 90
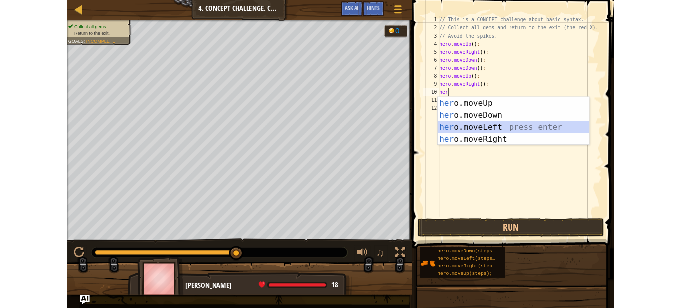
scroll to position [4, 0]
